Goal: Task Accomplishment & Management: Manage account settings

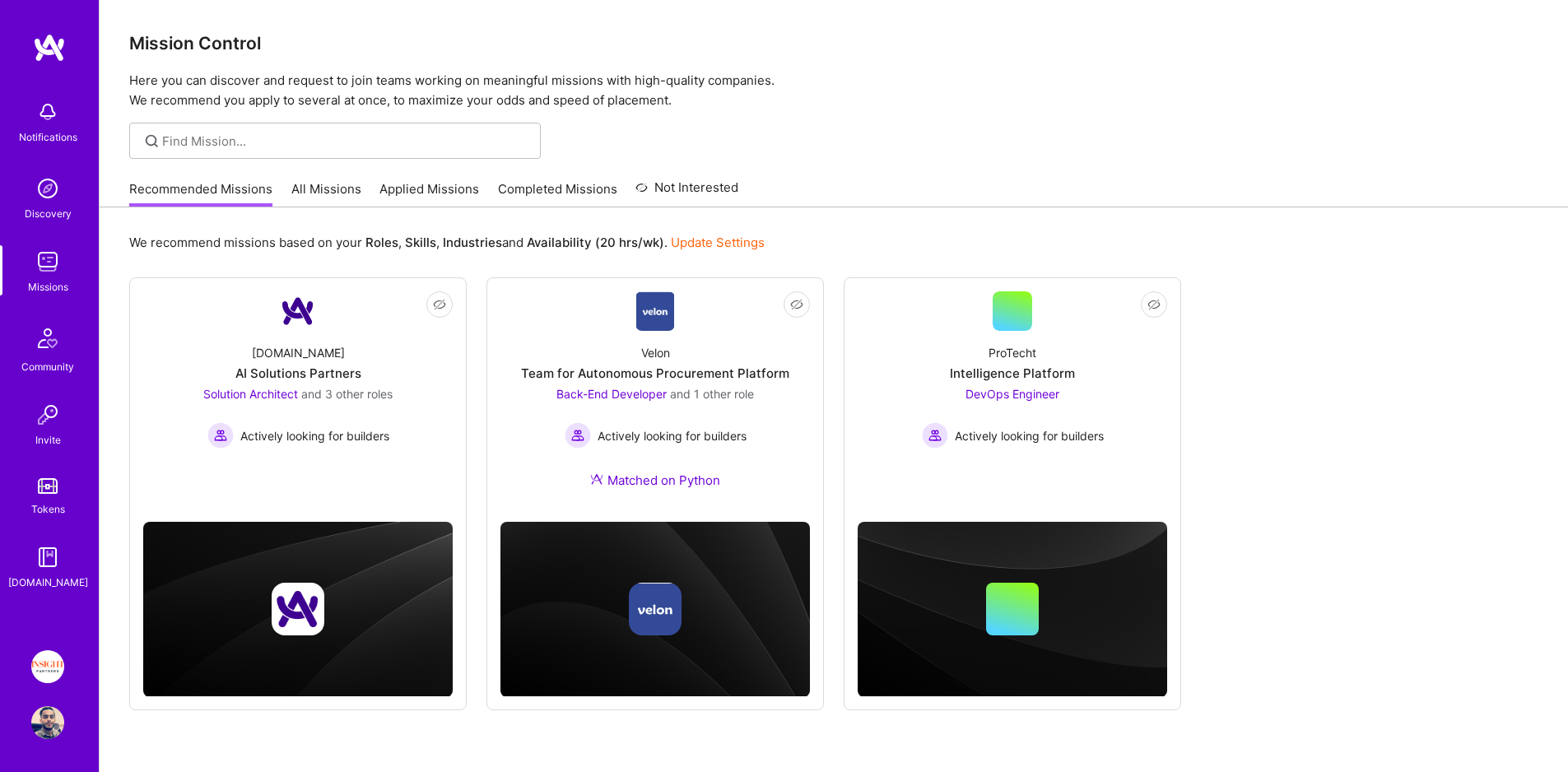
click at [712, 236] on link "Update Settings" at bounding box center [718, 242] width 94 height 16
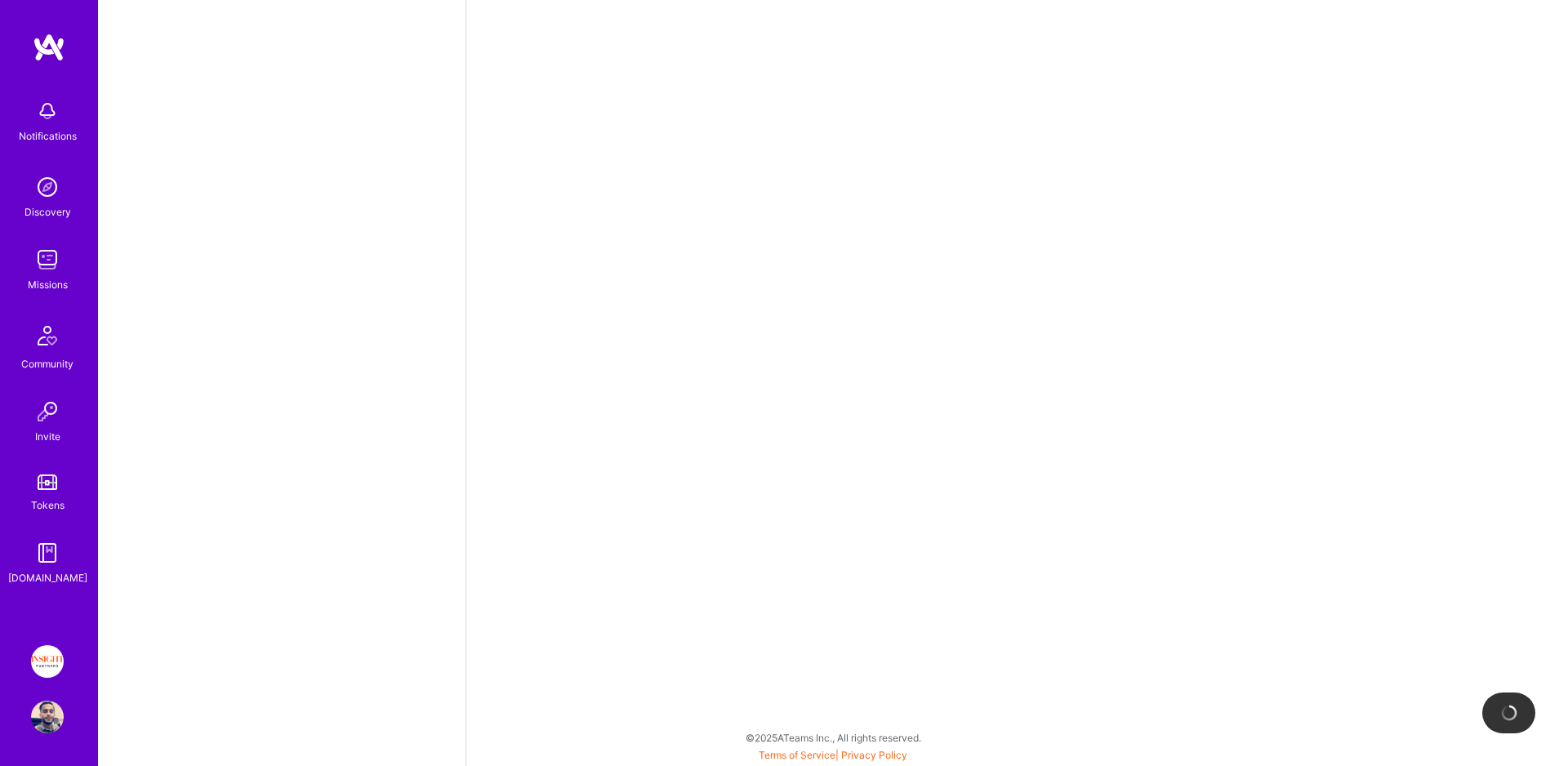
click at [685, 179] on div at bounding box center [1016, 383] width 1102 height 766
click at [26, 189] on link "Discovery" at bounding box center [47, 196] width 102 height 50
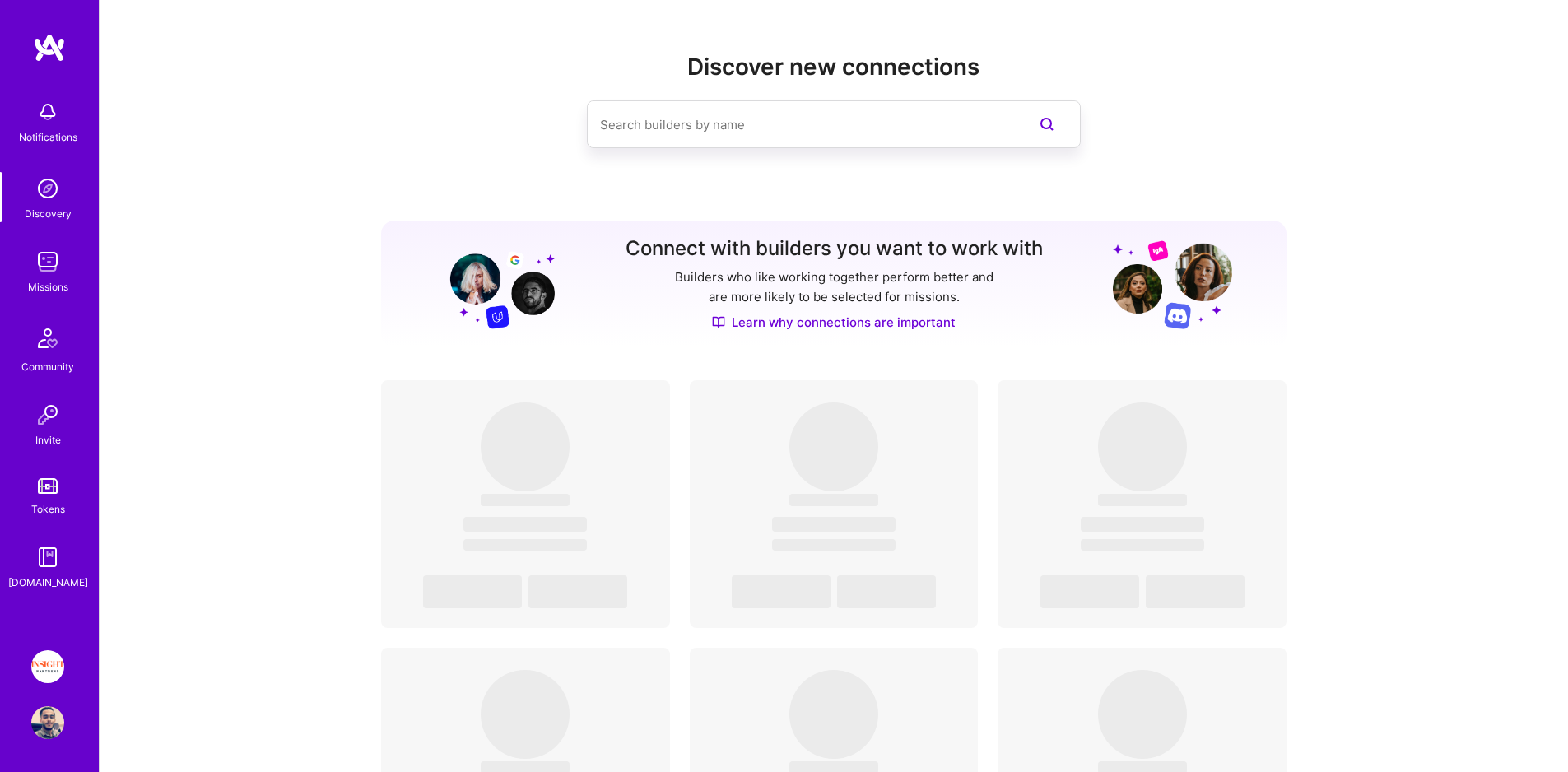
click at [47, 266] on img at bounding box center [48, 262] width 33 height 33
